Goal: Transaction & Acquisition: Purchase product/service

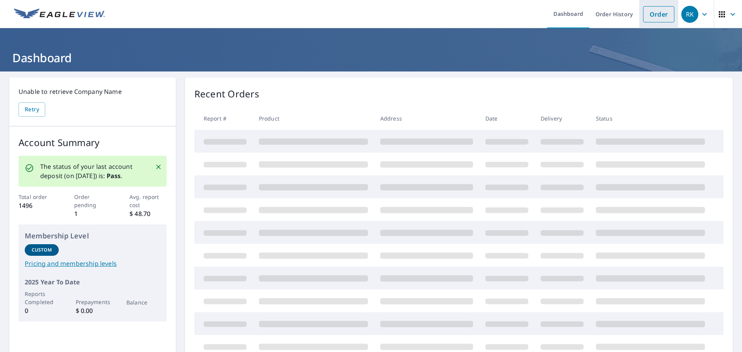
click at [652, 12] on link "Order" at bounding box center [658, 14] width 31 height 16
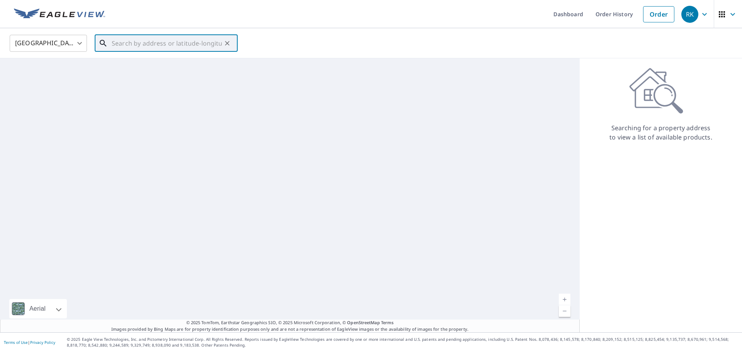
click at [157, 38] on input "text" at bounding box center [167, 43] width 110 height 22
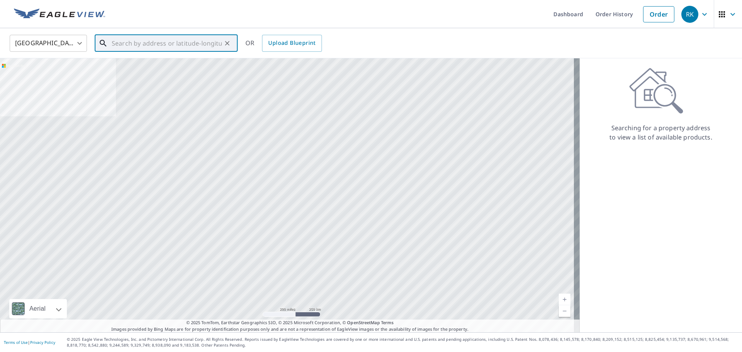
paste input "[STREET_ADDRESS]"
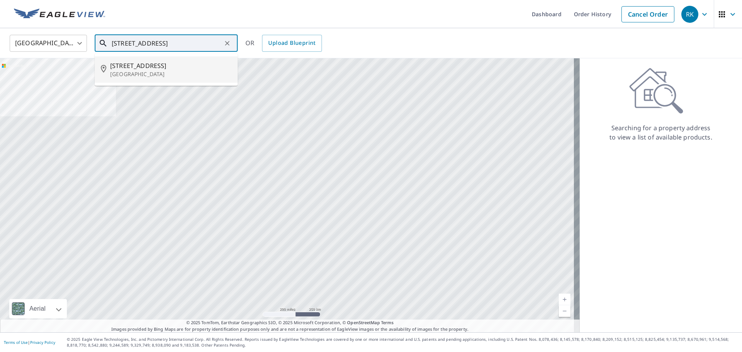
click at [128, 57] on li "[STREET_ADDRESS]" at bounding box center [166, 69] width 143 height 26
type input "[STREET_ADDRESS]"
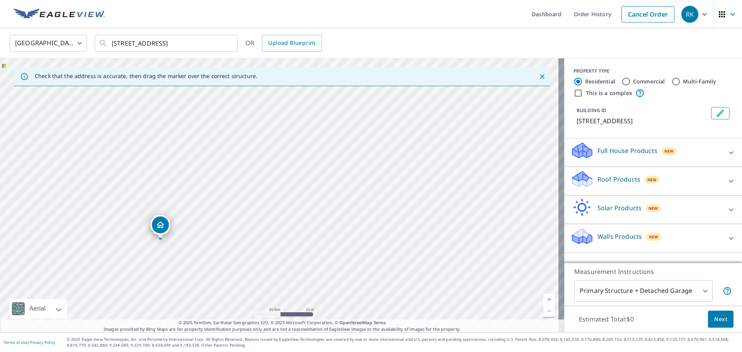
click at [603, 176] on p "Roof Products" at bounding box center [618, 179] width 43 height 9
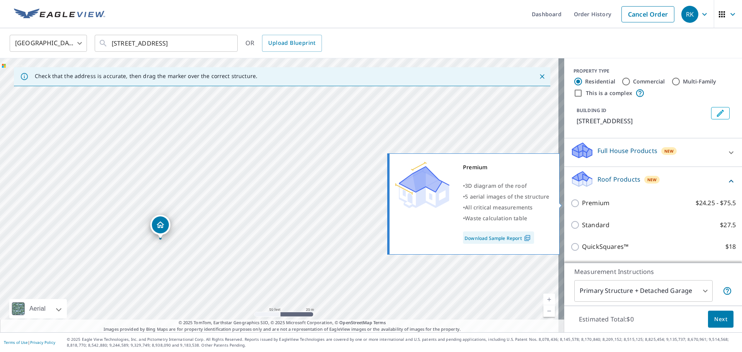
click at [586, 202] on p "Premium" at bounding box center [595, 203] width 27 height 10
click at [582, 202] on input "Premium $24.25 - $75.5" at bounding box center [576, 203] width 12 height 9
checkbox input "true"
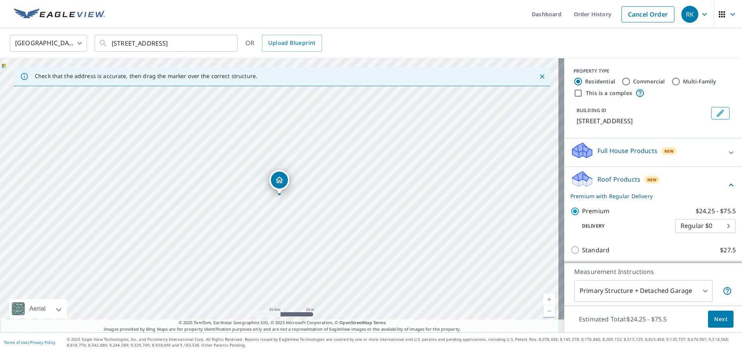
click at [715, 314] on button "Next" at bounding box center [720, 319] width 25 height 17
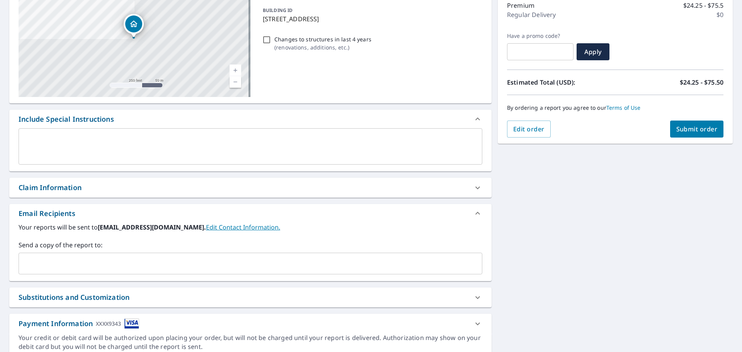
scroll to position [134, 0]
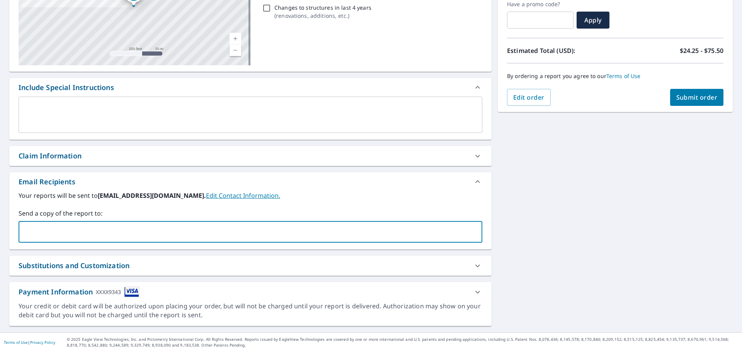
click at [192, 234] on input "text" at bounding box center [244, 231] width 445 height 15
type input "[EMAIL_ADDRESS][DOMAIN_NAME]"
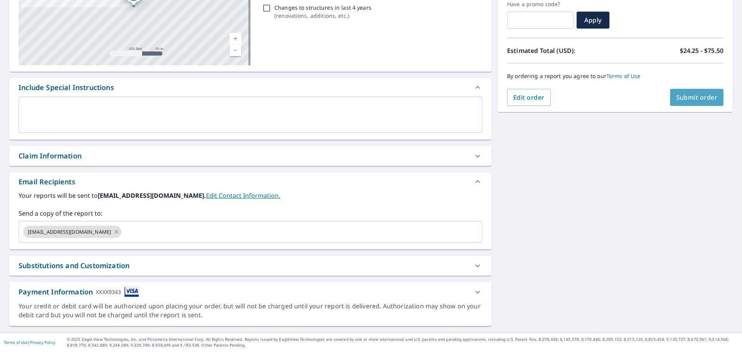
click at [686, 96] on span "Submit order" at bounding box center [696, 97] width 41 height 8
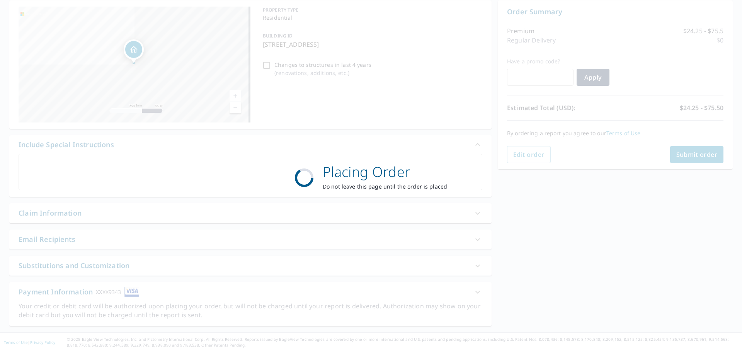
scroll to position [77, 0]
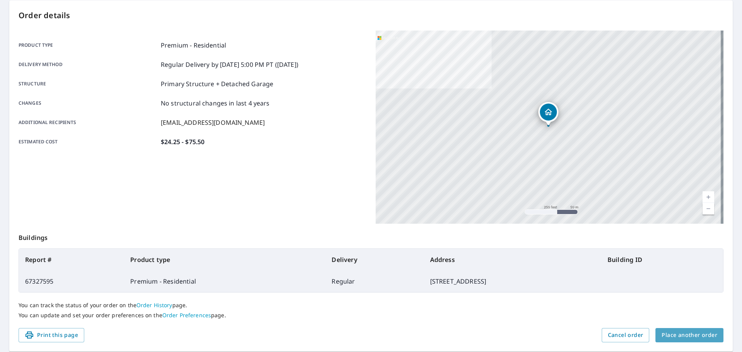
click at [688, 331] on span "Place another order" at bounding box center [689, 335] width 56 height 10
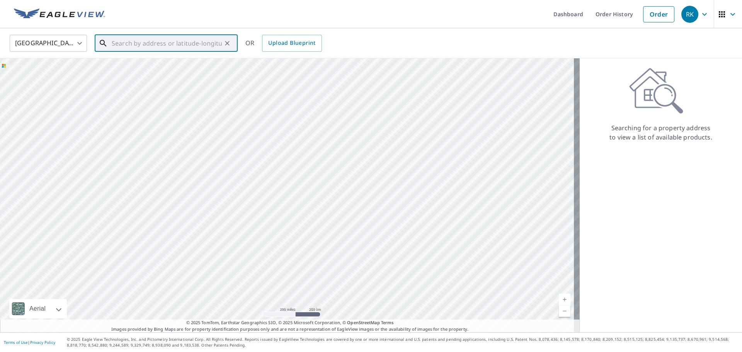
click at [145, 45] on input "text" at bounding box center [167, 43] width 110 height 22
paste input "[STREET_ADDRESS][US_STATE]"
drag, startPoint x: 166, startPoint y: 44, endPoint x: 244, endPoint y: 46, distance: 77.3
click at [244, 46] on div "[GEOGRAPHIC_DATA] [GEOGRAPHIC_DATA] ​ [STREET_ADDRESS][US_STATE] ​ Match not fo…" at bounding box center [368, 43] width 728 height 18
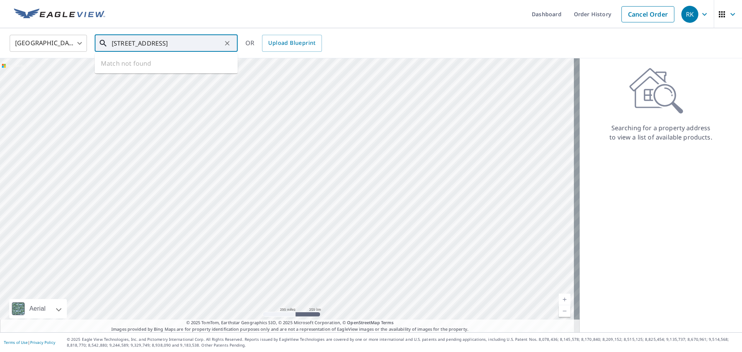
scroll to position [0, 0]
click at [149, 74] on p "[GEOGRAPHIC_DATA], KS 66409" at bounding box center [170, 74] width 121 height 8
type input "[STREET_ADDRESS]"
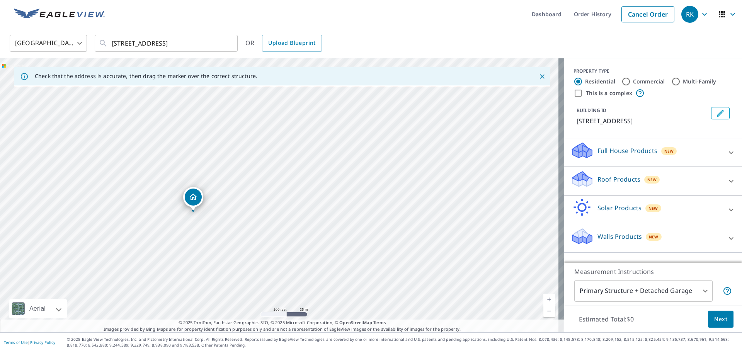
drag, startPoint x: 221, startPoint y: 209, endPoint x: 201, endPoint y: 192, distance: 26.3
click at [608, 182] on p "Roof Products" at bounding box center [618, 179] width 43 height 9
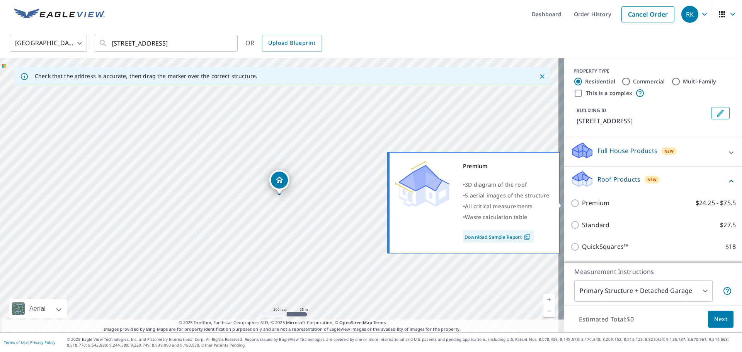
click at [590, 202] on p "Premium" at bounding box center [595, 203] width 27 height 10
click at [582, 202] on input "Premium $24.25 - $75.5" at bounding box center [576, 203] width 12 height 9
checkbox input "true"
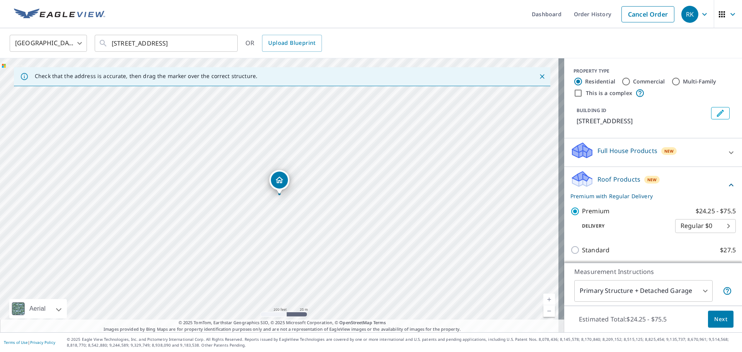
click at [718, 318] on span "Next" at bounding box center [720, 319] width 13 height 10
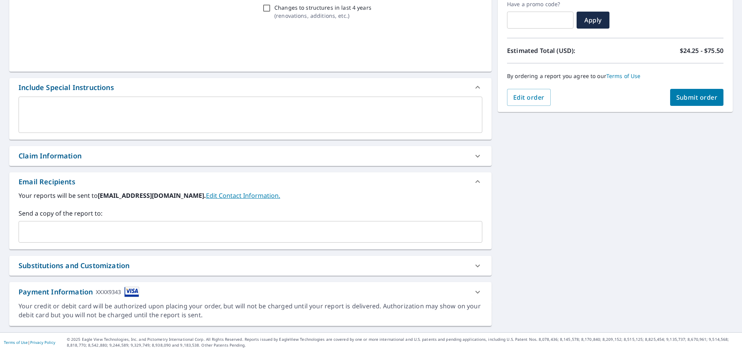
scroll to position [134, 0]
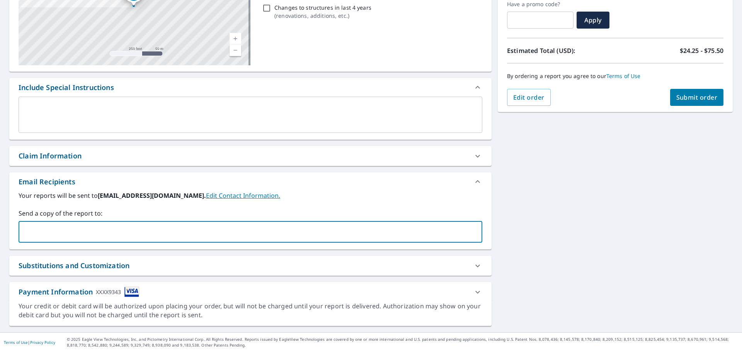
click at [97, 226] on input "text" at bounding box center [244, 231] width 445 height 15
type input "[EMAIL_ADDRESS][DOMAIN_NAME]"
click at [680, 93] on span "Submit order" at bounding box center [696, 97] width 41 height 8
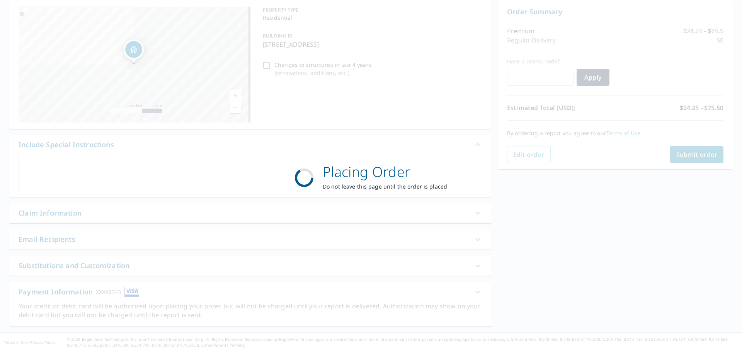
scroll to position [77, 0]
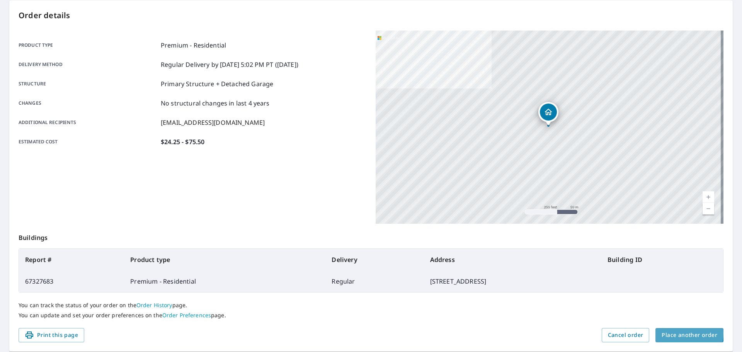
click at [676, 333] on span "Place another order" at bounding box center [689, 335] width 56 height 10
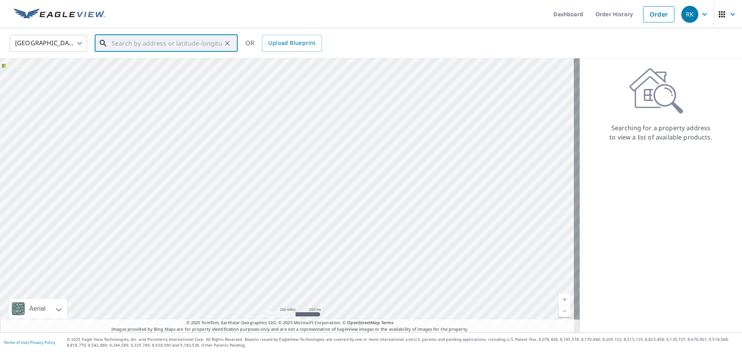
click at [137, 44] on input "text" at bounding box center [167, 43] width 110 height 22
click at [124, 72] on p "Olathe, KS 66062" at bounding box center [170, 74] width 121 height 8
type input "[STREET_ADDRESS]"
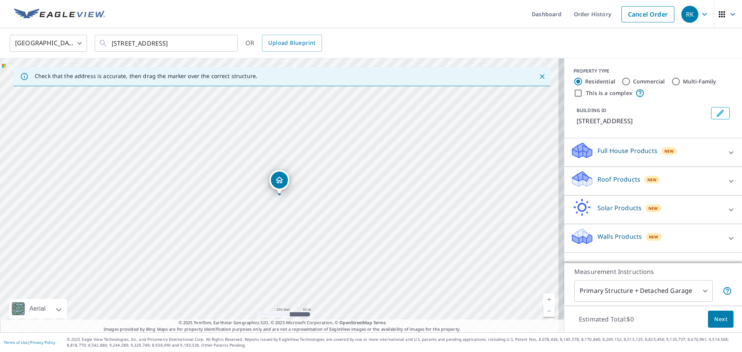
click at [614, 189] on div "Roof Products New" at bounding box center [645, 181] width 151 height 22
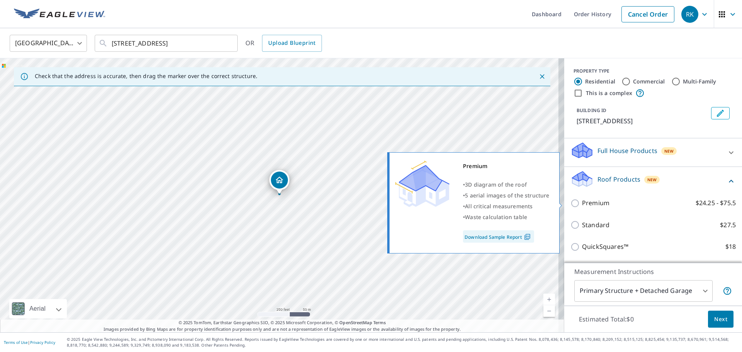
click at [594, 201] on p "Premium" at bounding box center [595, 203] width 27 height 10
click at [582, 201] on input "Premium $24.25 - $75.5" at bounding box center [576, 203] width 12 height 9
checkbox input "true"
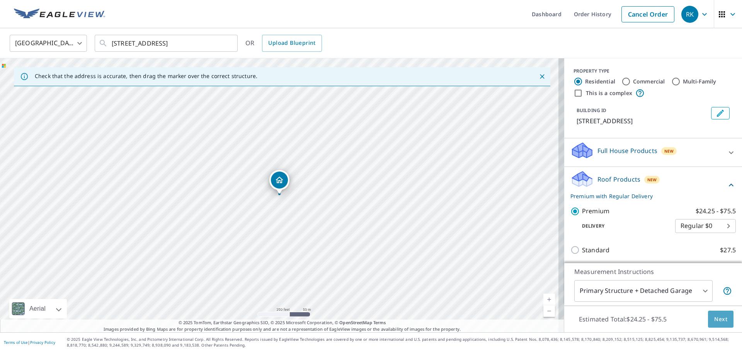
click at [715, 321] on span "Next" at bounding box center [720, 319] width 13 height 10
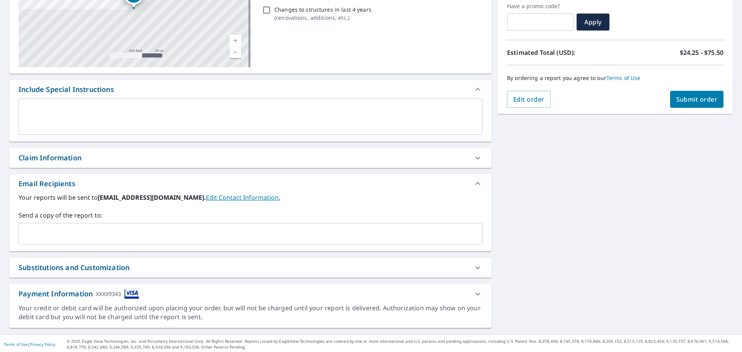
scroll to position [134, 0]
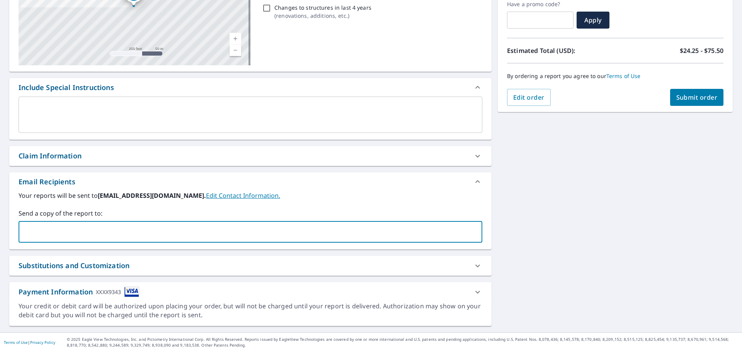
click at [284, 230] on input "text" at bounding box center [244, 231] width 445 height 15
type input "[EMAIL_ADDRESS][DOMAIN_NAME]"
click at [680, 92] on button "Submit order" at bounding box center [697, 97] width 54 height 17
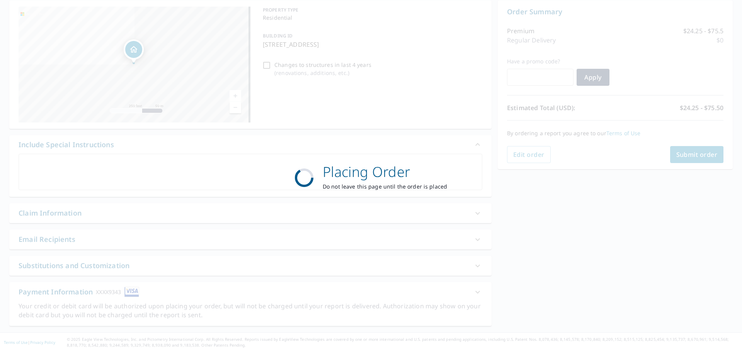
scroll to position [77, 0]
